Goal: Find contact information: Find contact information

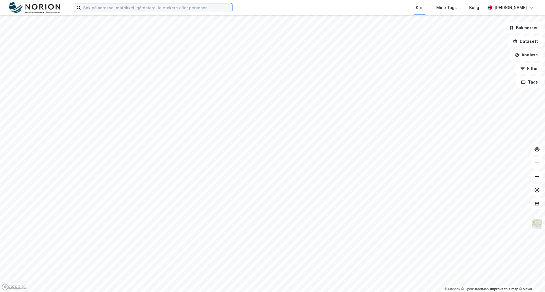
click at [102, 10] on input at bounding box center [156, 7] width 151 height 9
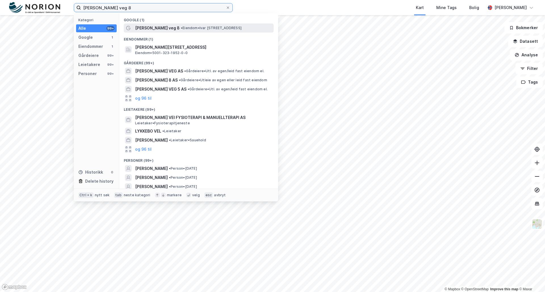
type input "[PERSON_NAME] veg 8"
click at [164, 28] on span "[PERSON_NAME] veg 8" at bounding box center [157, 28] width 45 height 7
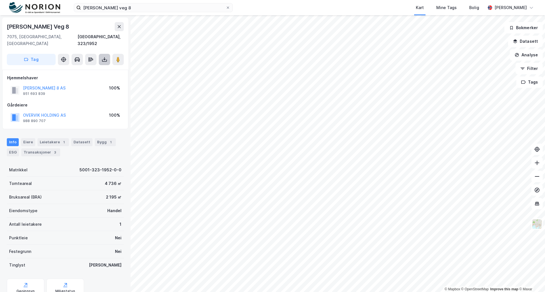
click at [105, 59] on icon at bounding box center [104, 59] width 2 height 1
drag, startPoint x: 50, startPoint y: 87, endPoint x: 24, endPoint y: 88, distance: 26.4
click at [24, 88] on div "[PERSON_NAME] 8 AS 951 693 839" at bounding box center [44, 90] width 43 height 11
copy div "951 693 839"
drag, startPoint x: 45, startPoint y: 113, endPoint x: 23, endPoint y: 115, distance: 21.3
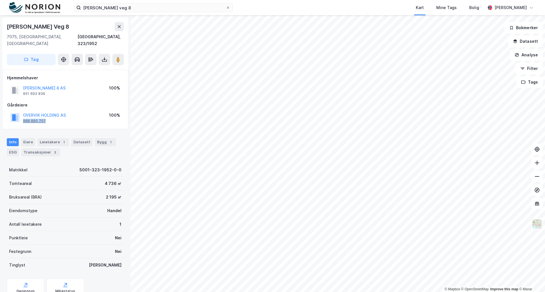
click at [23, 115] on div "OVERVIK HOLDING AS 988 890 707" at bounding box center [44, 117] width 43 height 11
copy div "988 890 707"
